Goal: Task Accomplishment & Management: Manage account settings

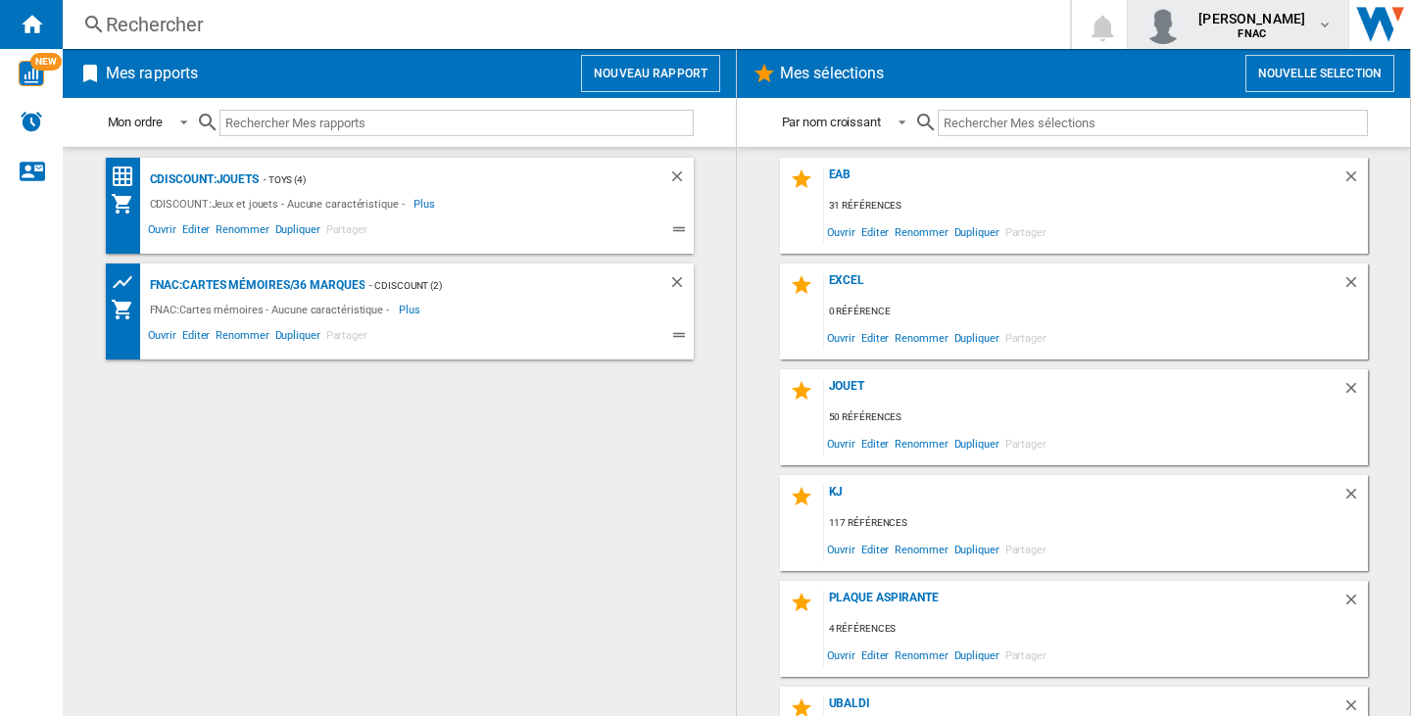
click at [1254, 8] on div "[PERSON_NAME] FNAC" at bounding box center [1238, 24] width 189 height 39
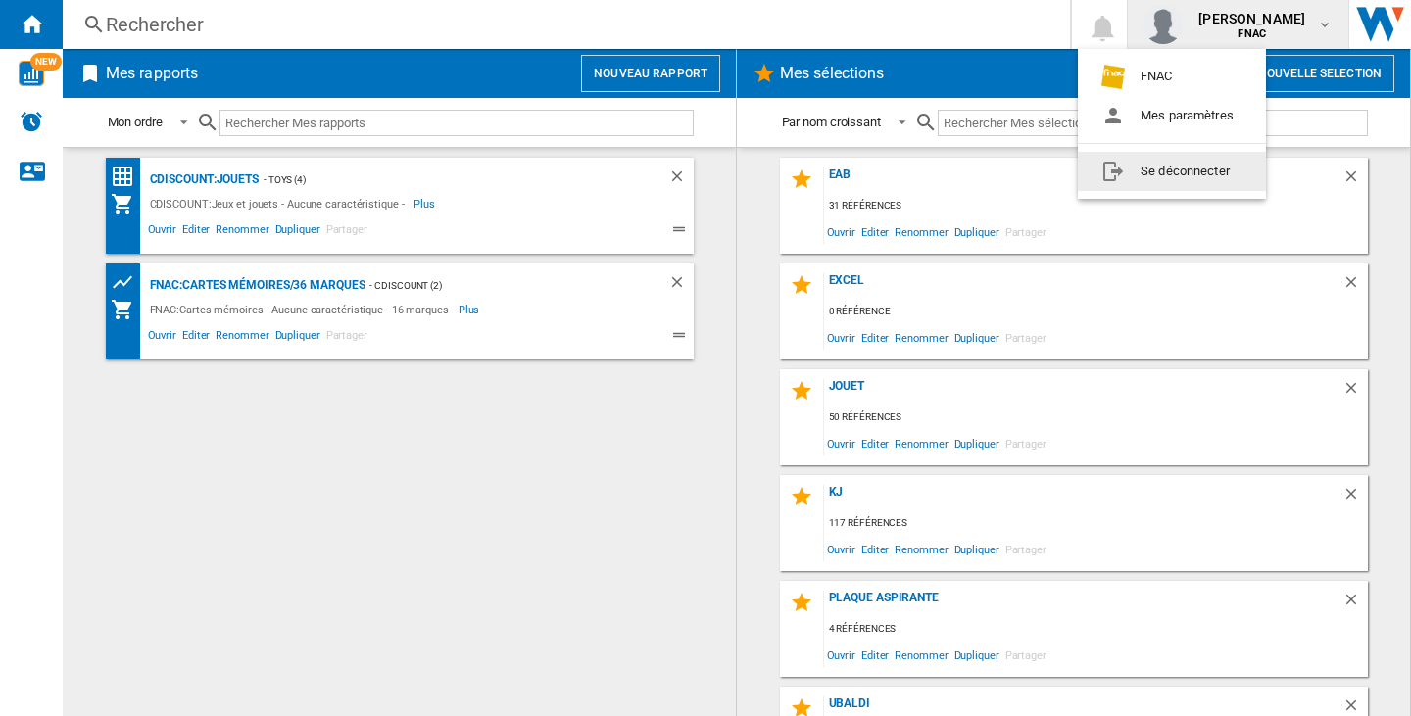
click at [1181, 177] on button "Se déconnecter" at bounding box center [1172, 171] width 188 height 39
